Goal: Browse casually

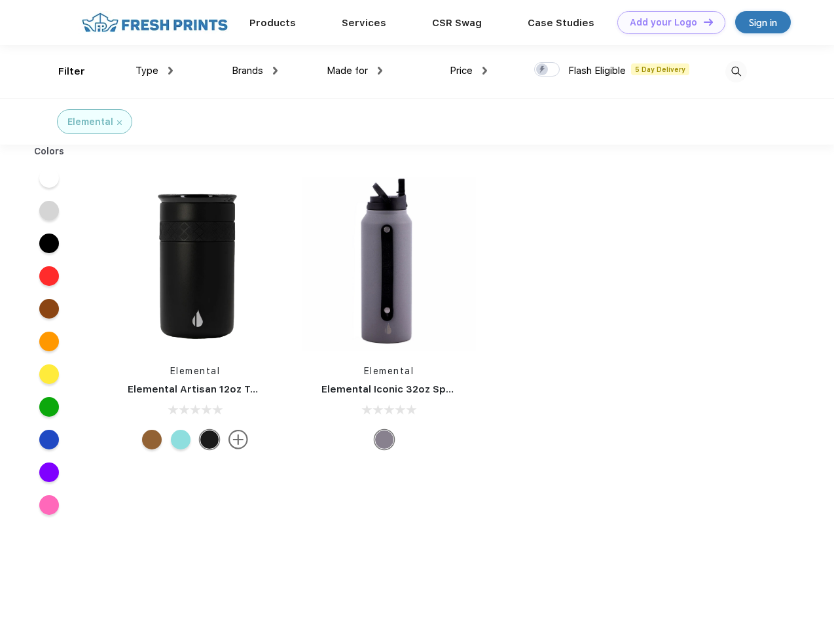
click at [666, 22] on link "Add your Logo Design Tool" at bounding box center [671, 22] width 108 height 23
click at [0, 0] on div "Design Tool" at bounding box center [0, 0] width 0 height 0
click at [702, 22] on link "Add your Logo Design Tool" at bounding box center [671, 22] width 108 height 23
click at [63, 71] on div "Filter" at bounding box center [71, 71] width 27 height 15
click at [154, 71] on span "Type" at bounding box center [146, 71] width 23 height 12
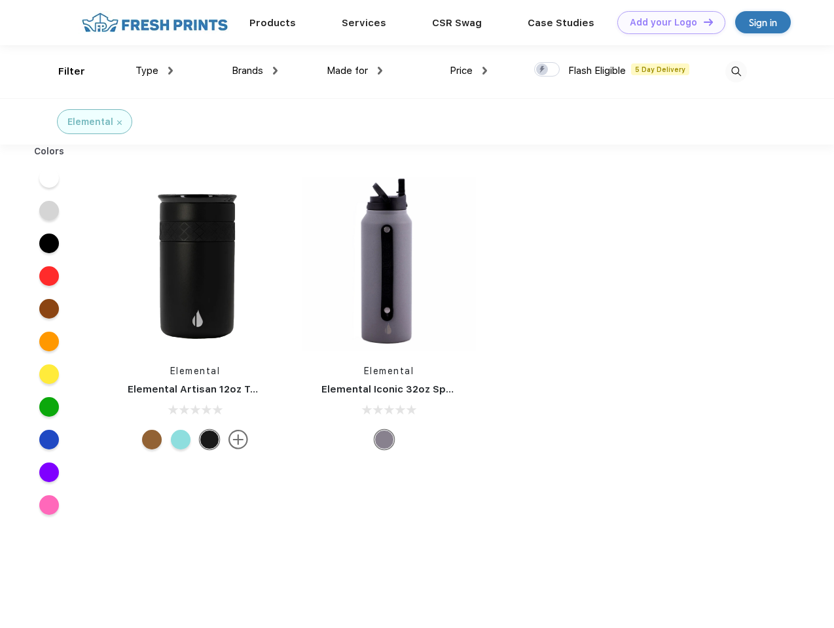
click at [255, 71] on span "Brands" at bounding box center [247, 71] width 31 height 12
click at [355, 71] on span "Made for" at bounding box center [346, 71] width 41 height 12
click at [468, 71] on span "Price" at bounding box center [461, 71] width 23 height 12
click at [547, 70] on div at bounding box center [547, 69] width 26 height 14
click at [542, 70] on input "checkbox" at bounding box center [538, 66] width 9 height 9
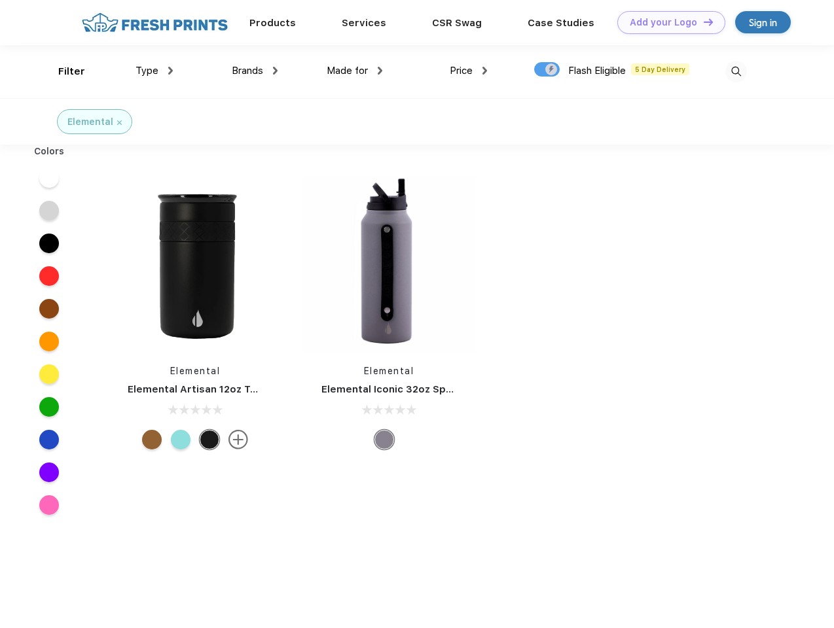
click at [735, 71] on img at bounding box center [736, 72] width 22 height 22
